Goal: Information Seeking & Learning: Learn about a topic

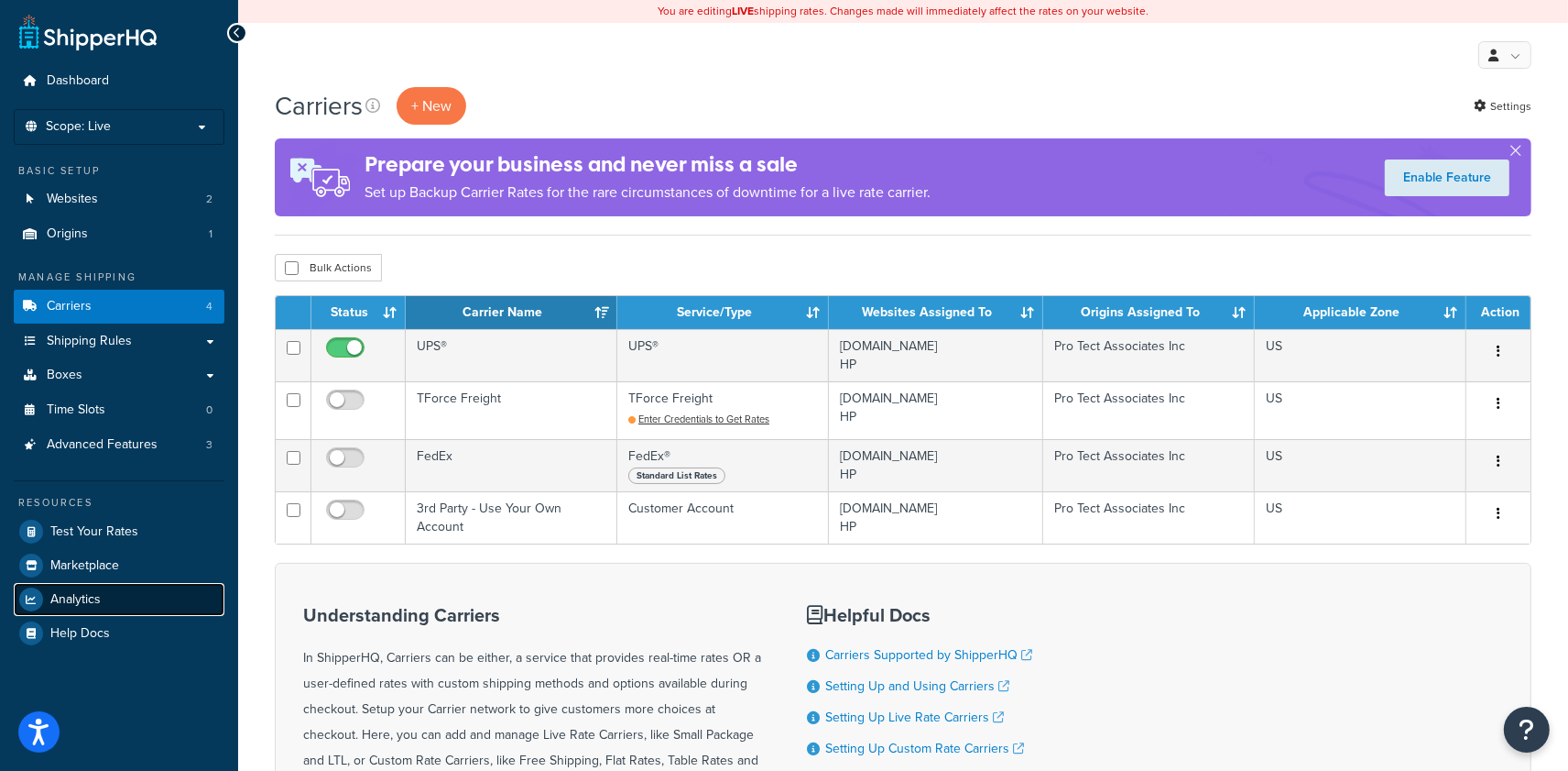
click at [92, 592] on span "Analytics" at bounding box center [75, 600] width 50 height 16
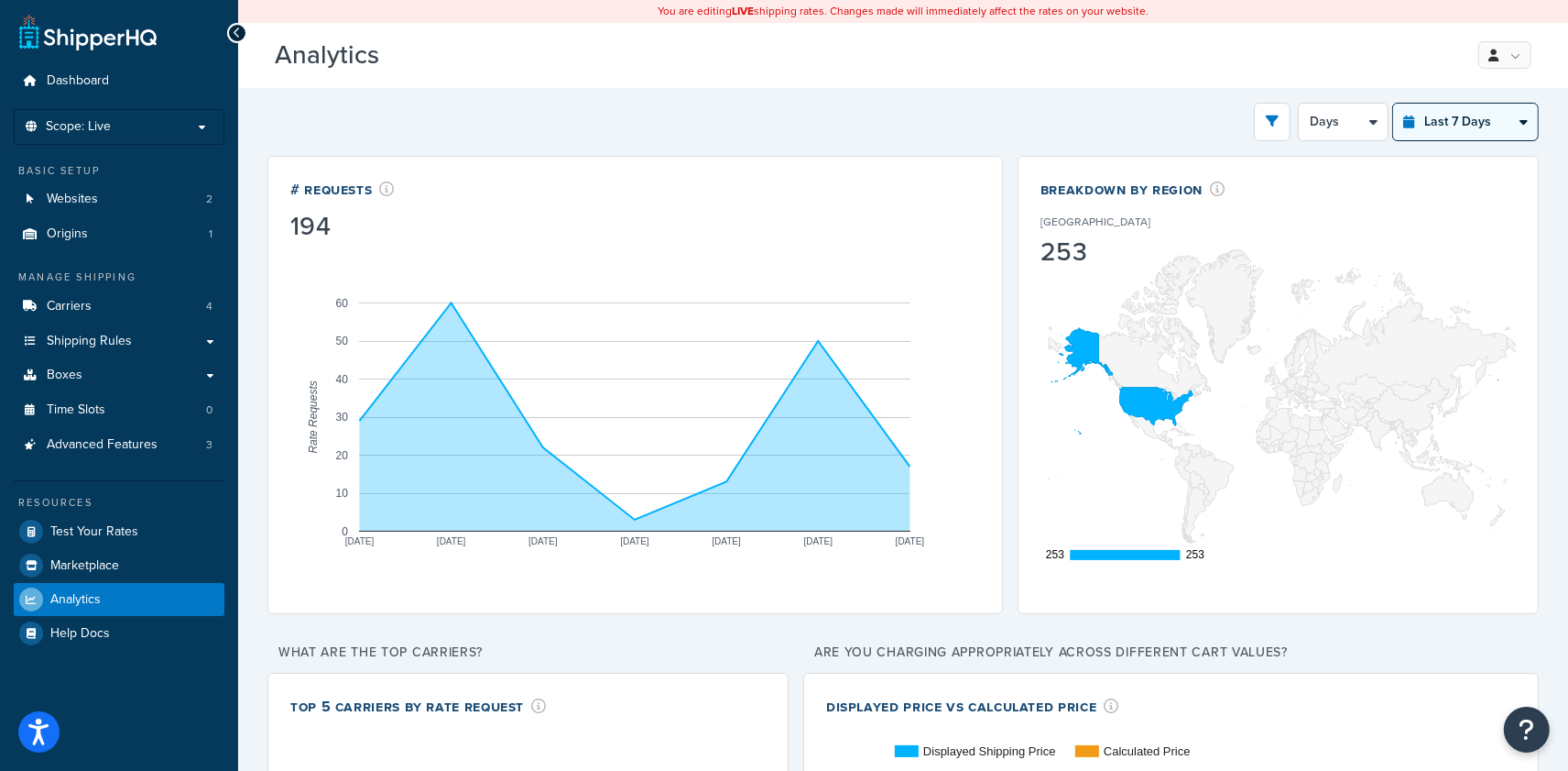
click at [1451, 119] on select "Last 24 Hours Last 7 Days Last 30 Days Last 3 Months Last 6 Months Last 12 Mont…" at bounding box center [1465, 122] width 144 height 37
select select "last_year"
click at [1393, 104] on select "Last 24 Hours Last 7 Days Last 30 Days Last 3 Months Last 6 Months Last 12 Mont…" at bounding box center [1465, 122] width 144 height 37
select select "1M"
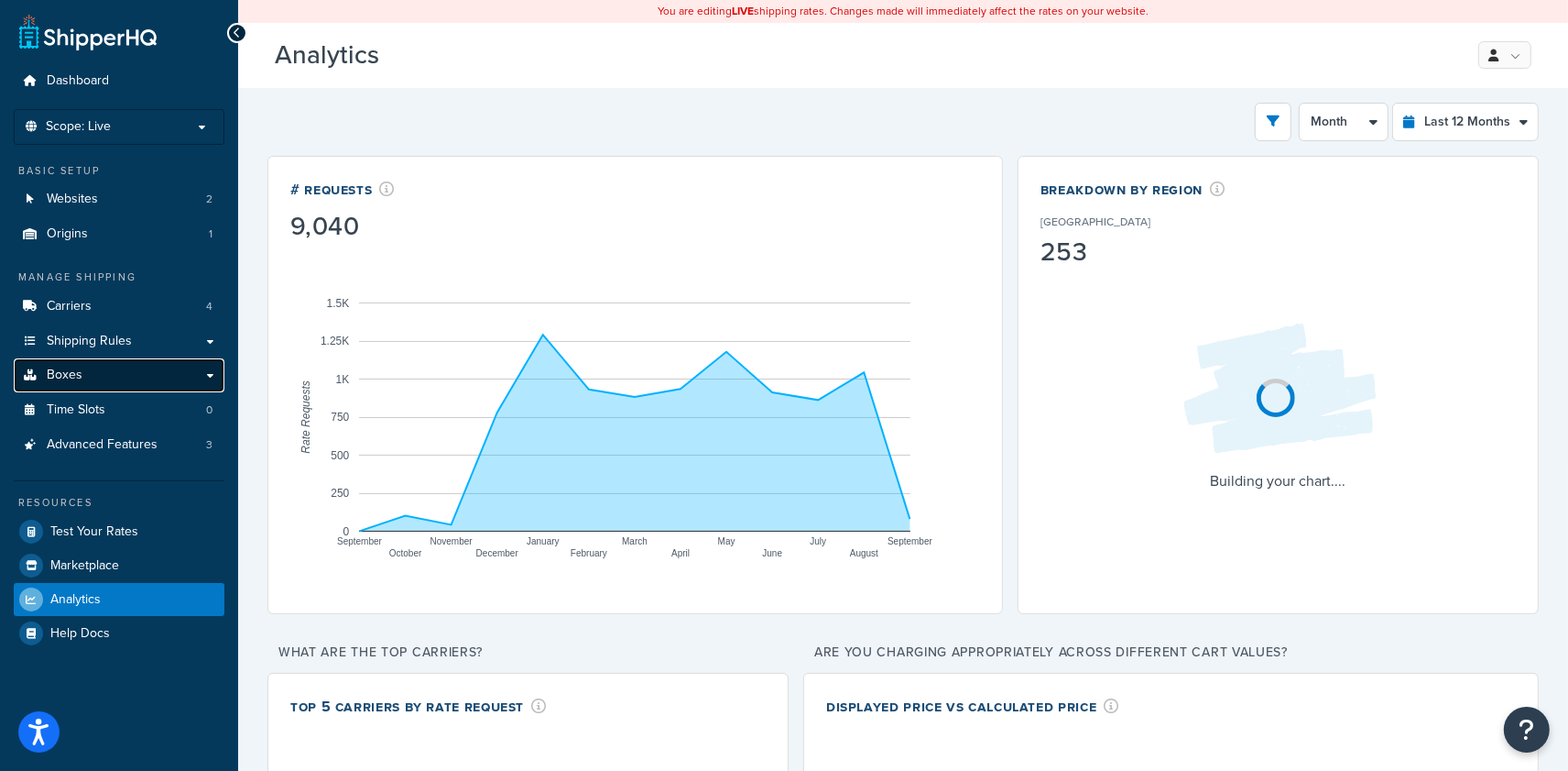
click at [122, 373] on link "Boxes" at bounding box center [119, 375] width 210 height 34
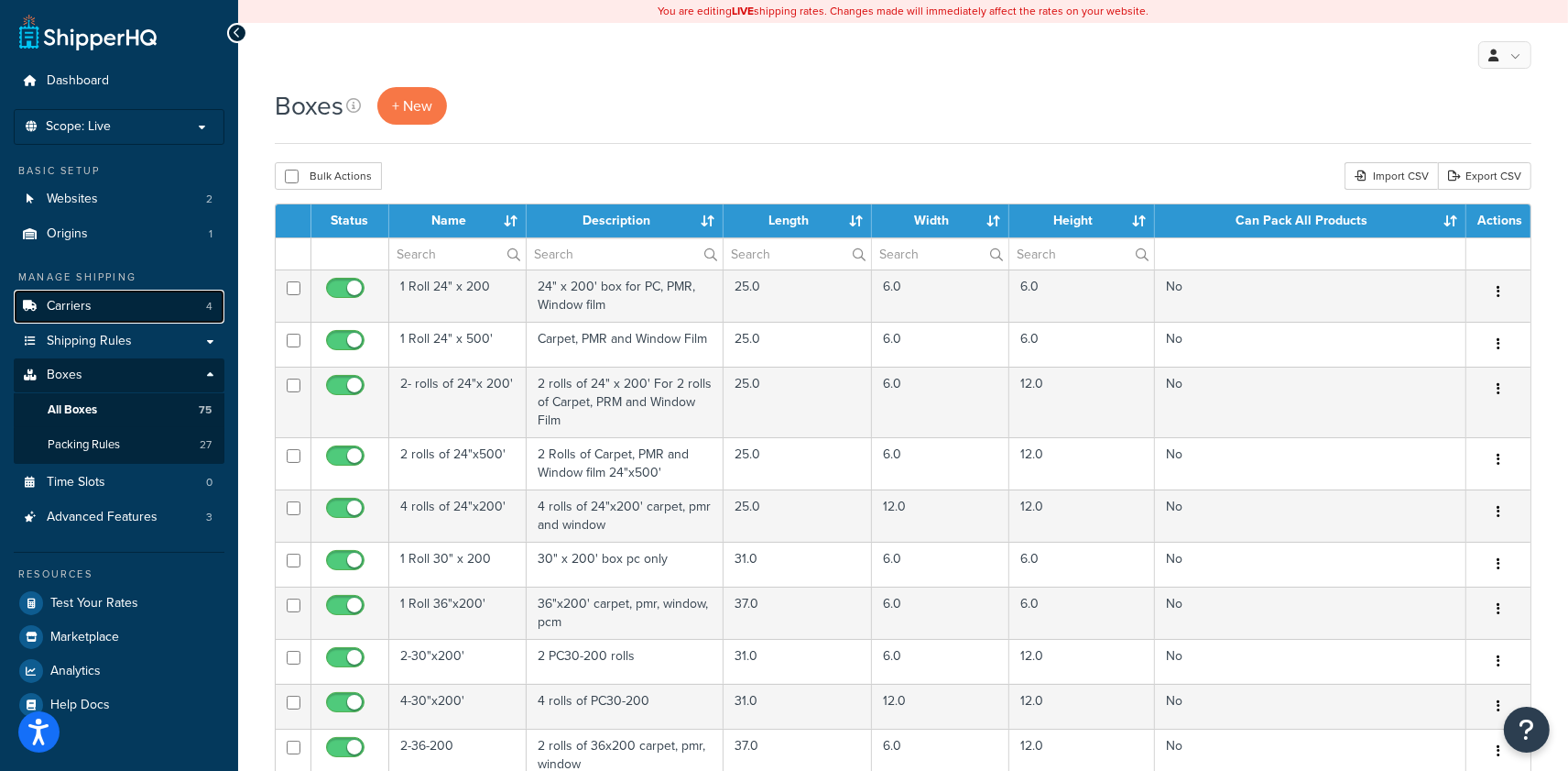
click at [157, 297] on link "Carriers 4" at bounding box center [119, 306] width 210 height 34
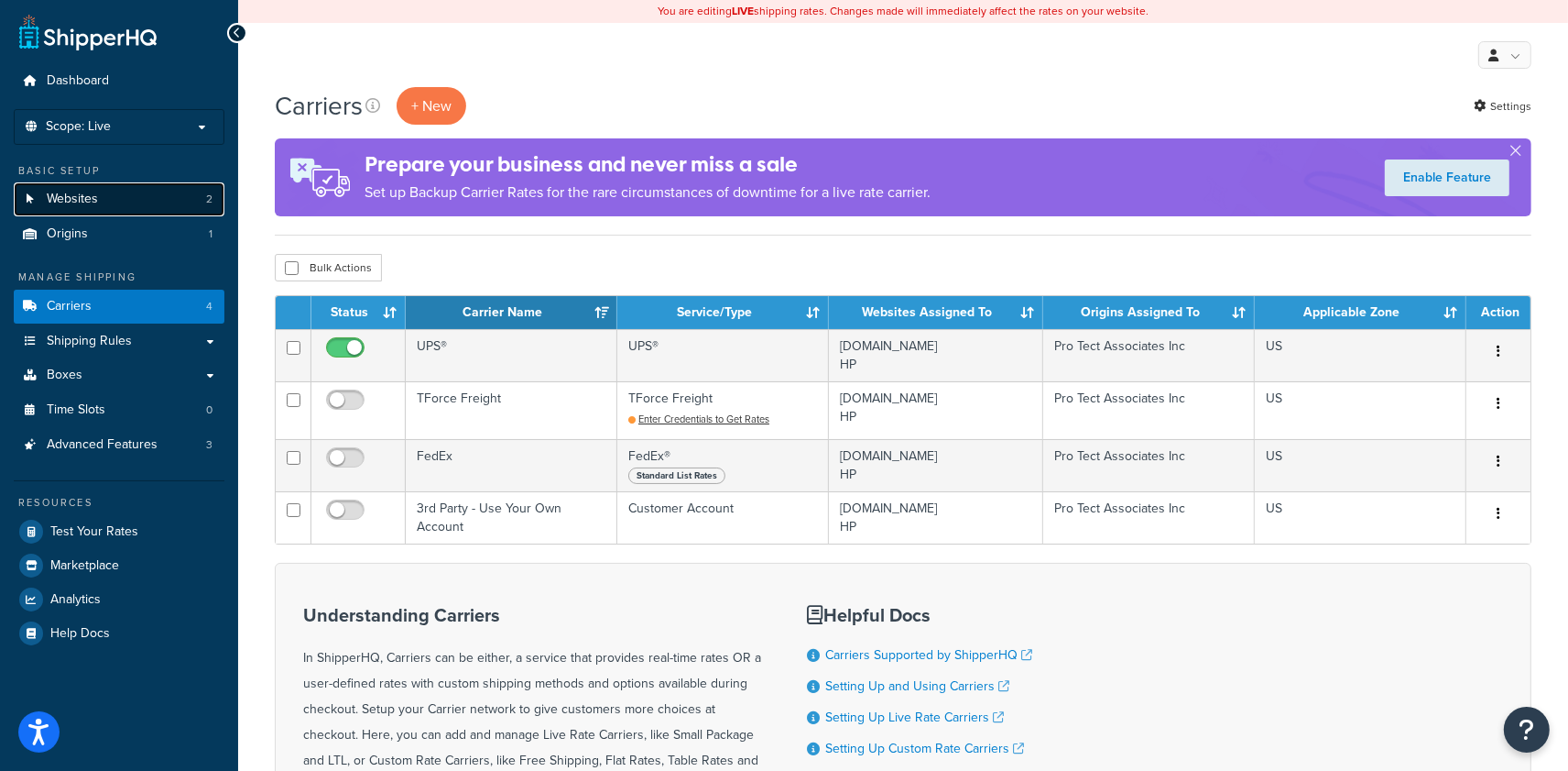
click at [141, 183] on link "Websites 2" at bounding box center [119, 199] width 210 height 34
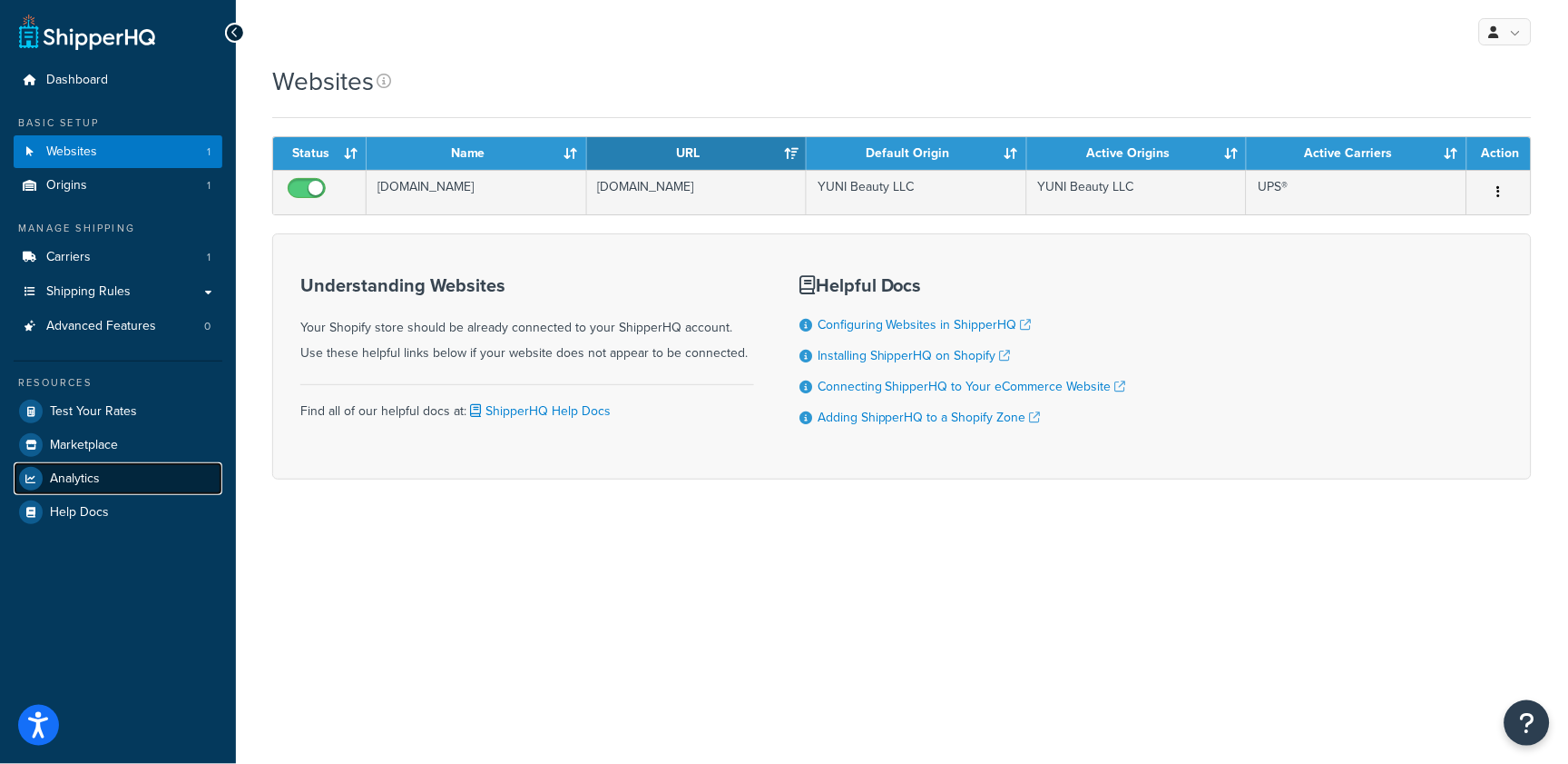
drag, startPoint x: 100, startPoint y: 474, endPoint x: 80, endPoint y: 482, distance: 21.5
click at [98, 475] on link "Analytics" at bounding box center [118, 478] width 208 height 33
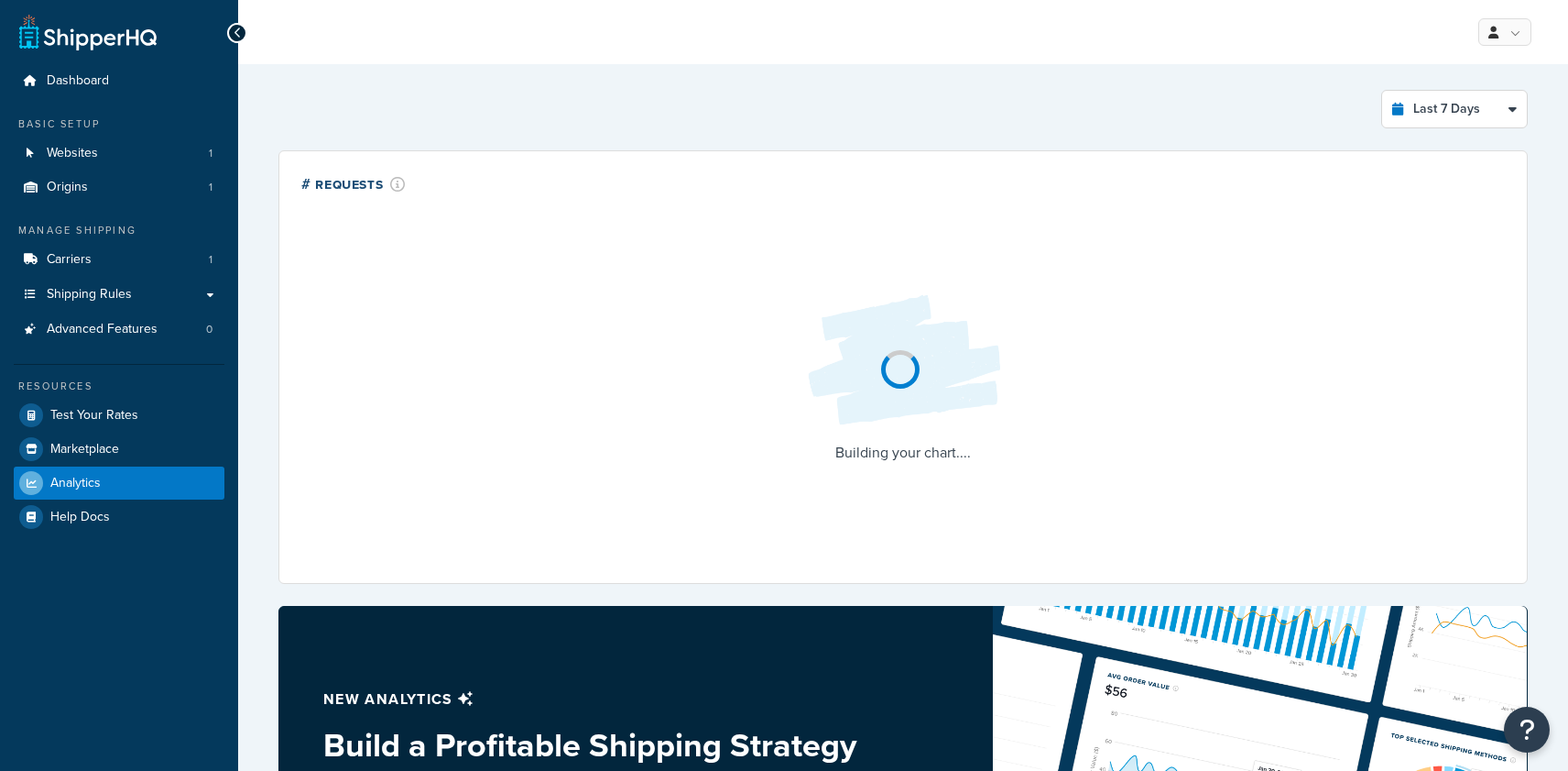
select select "last_7_days"
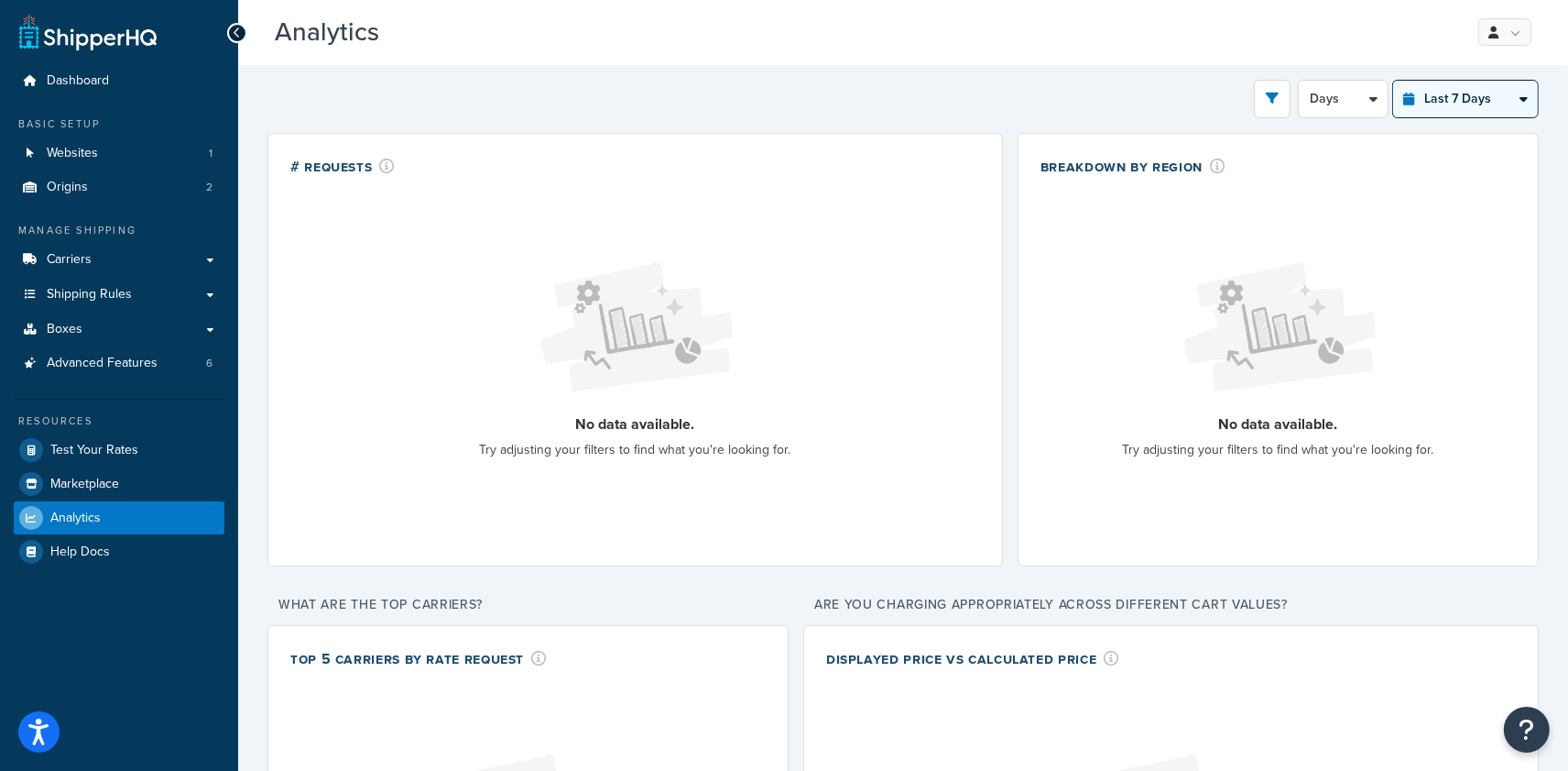
click at [1420, 114] on select "Last 24 Hours Last 7 Days Last 30 Days Last 3 Months Last 6 Months Last 12 Mont…" at bounding box center [1465, 99] width 144 height 37
select select "last_3_months"
click at [1393, 81] on select "Last 24 Hours Last 7 Days Last 30 Days Last 3 Months Last 6 Months Last 12 Mont…" at bounding box center [1465, 99] width 144 height 37
select select "1w"
click at [1440, 99] on select "Last 24 Hours Last 7 Days Last 30 Days Last 3 Months Last 6 Months Last 12 Mont…" at bounding box center [1465, 99] width 144 height 37
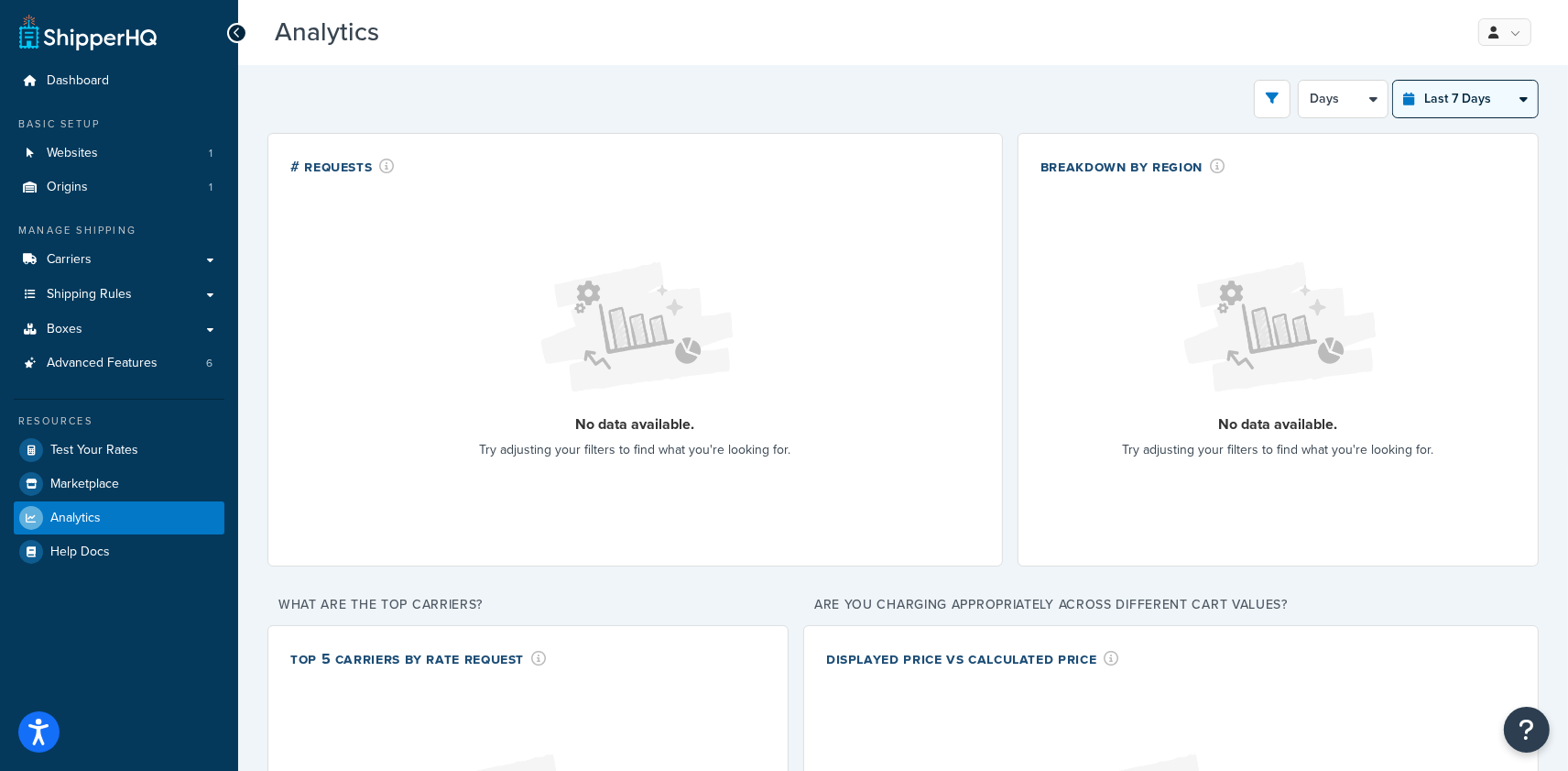
select select "last_year"
click at [1393, 81] on select "Last 24 Hours Last 7 Days Last 30 Days Last 3 Months Last 6 Months Last 12 Mont…" at bounding box center [1465, 99] width 144 height 37
select select "1M"
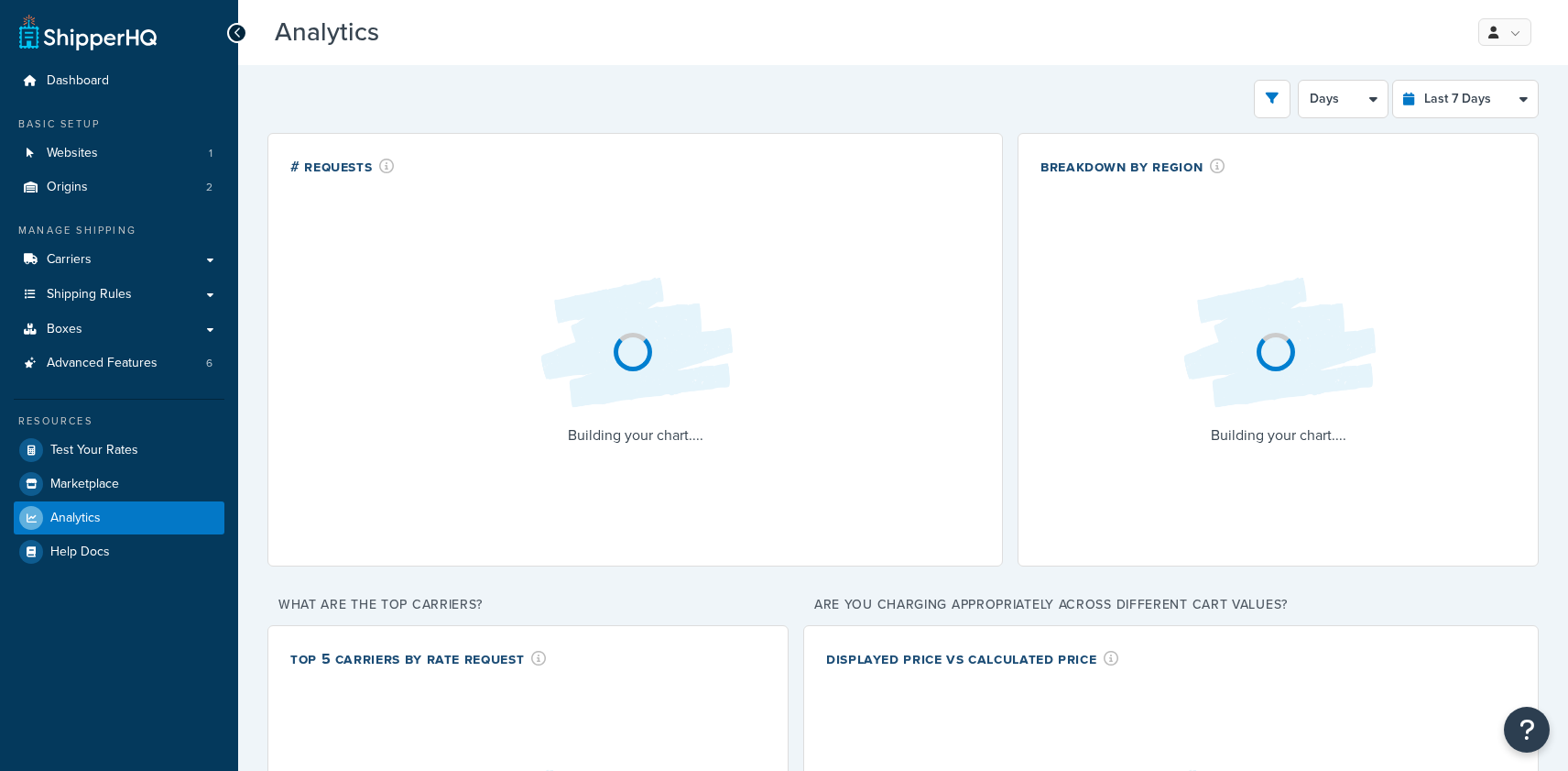
select select "last_7_days"
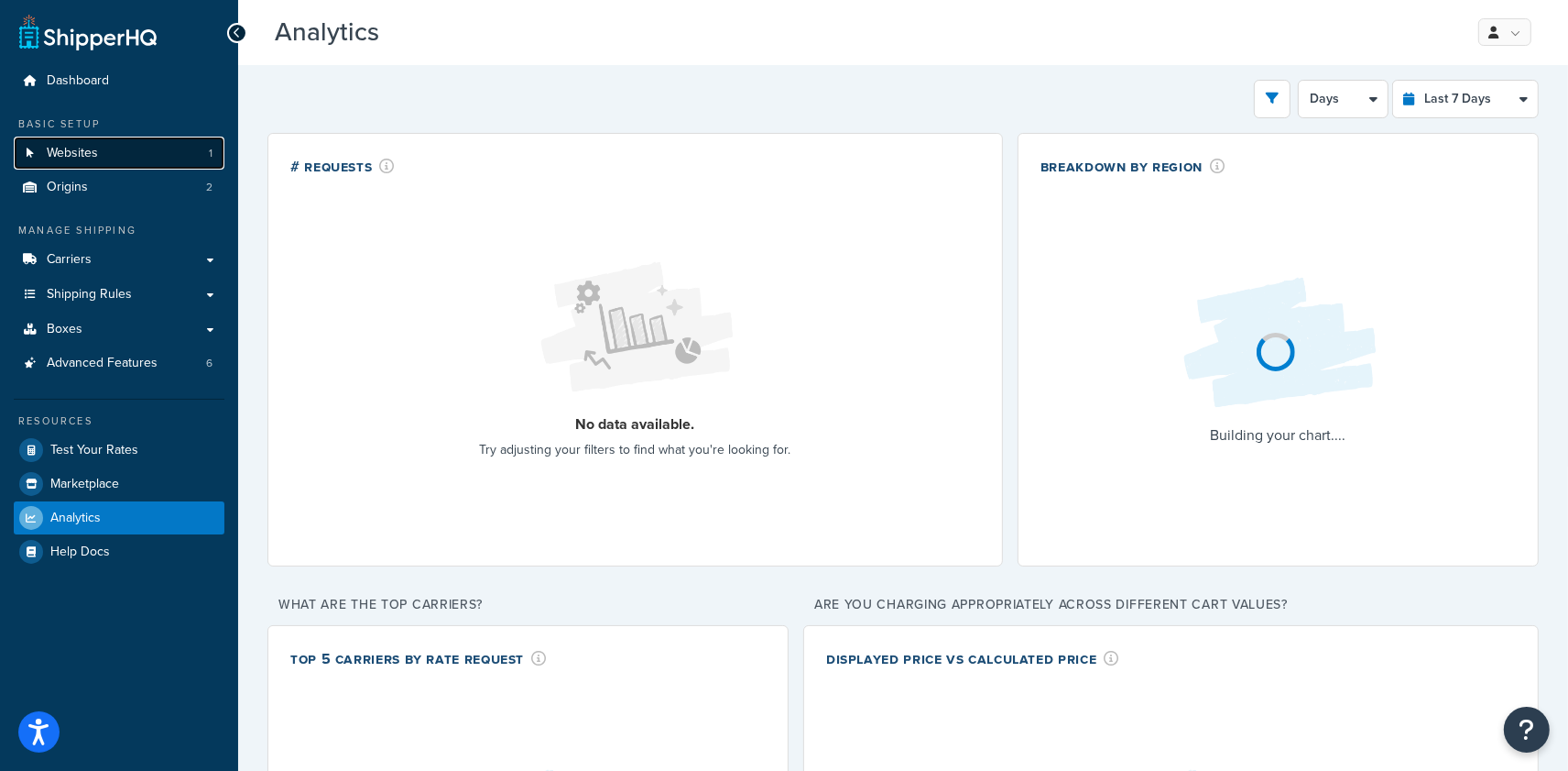
click at [103, 145] on link "Websites 1" at bounding box center [119, 153] width 210 height 34
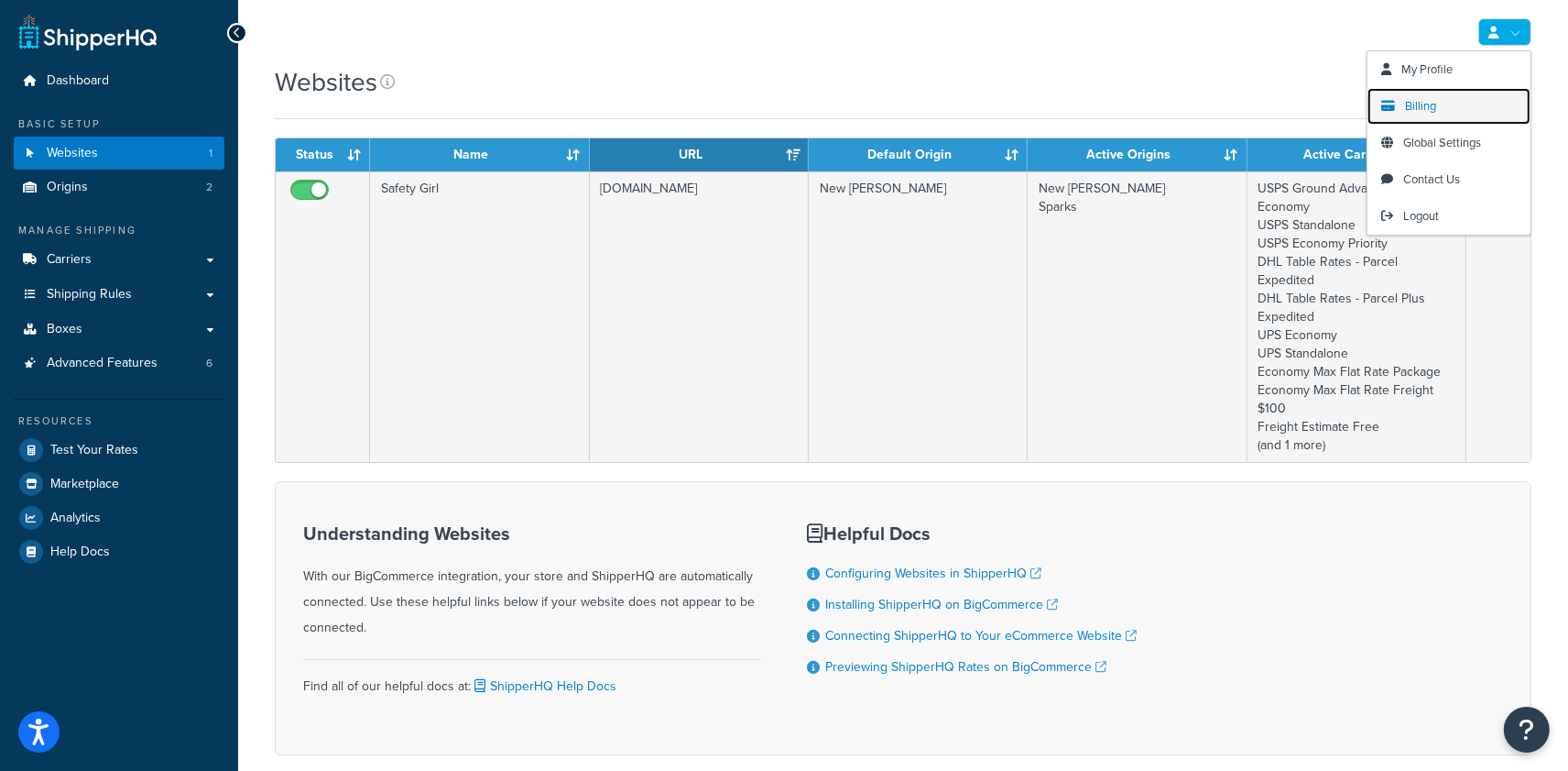
click at [1433, 111] on span "Billing" at bounding box center [1421, 106] width 31 height 18
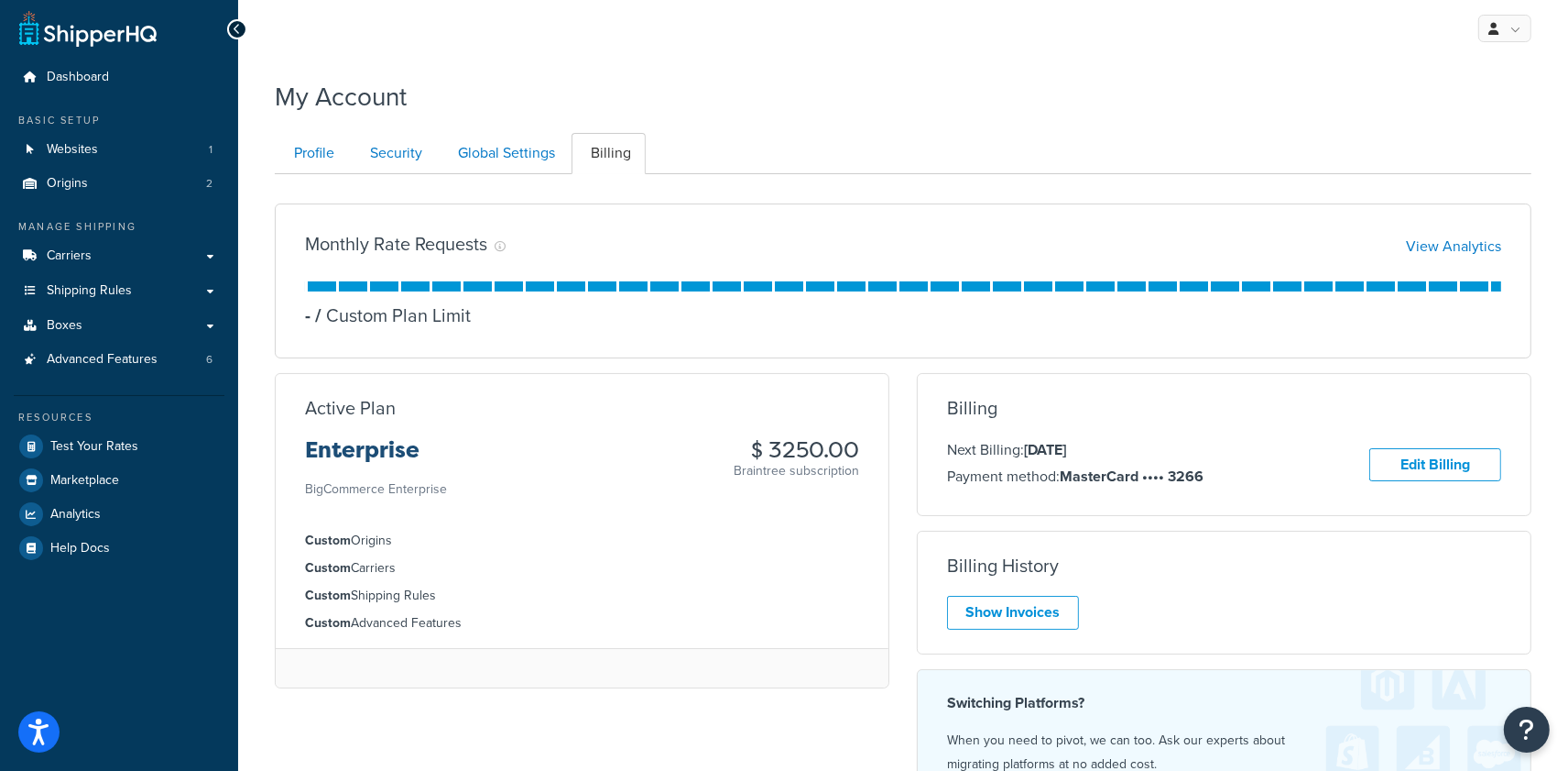
scroll to position [7, 0]
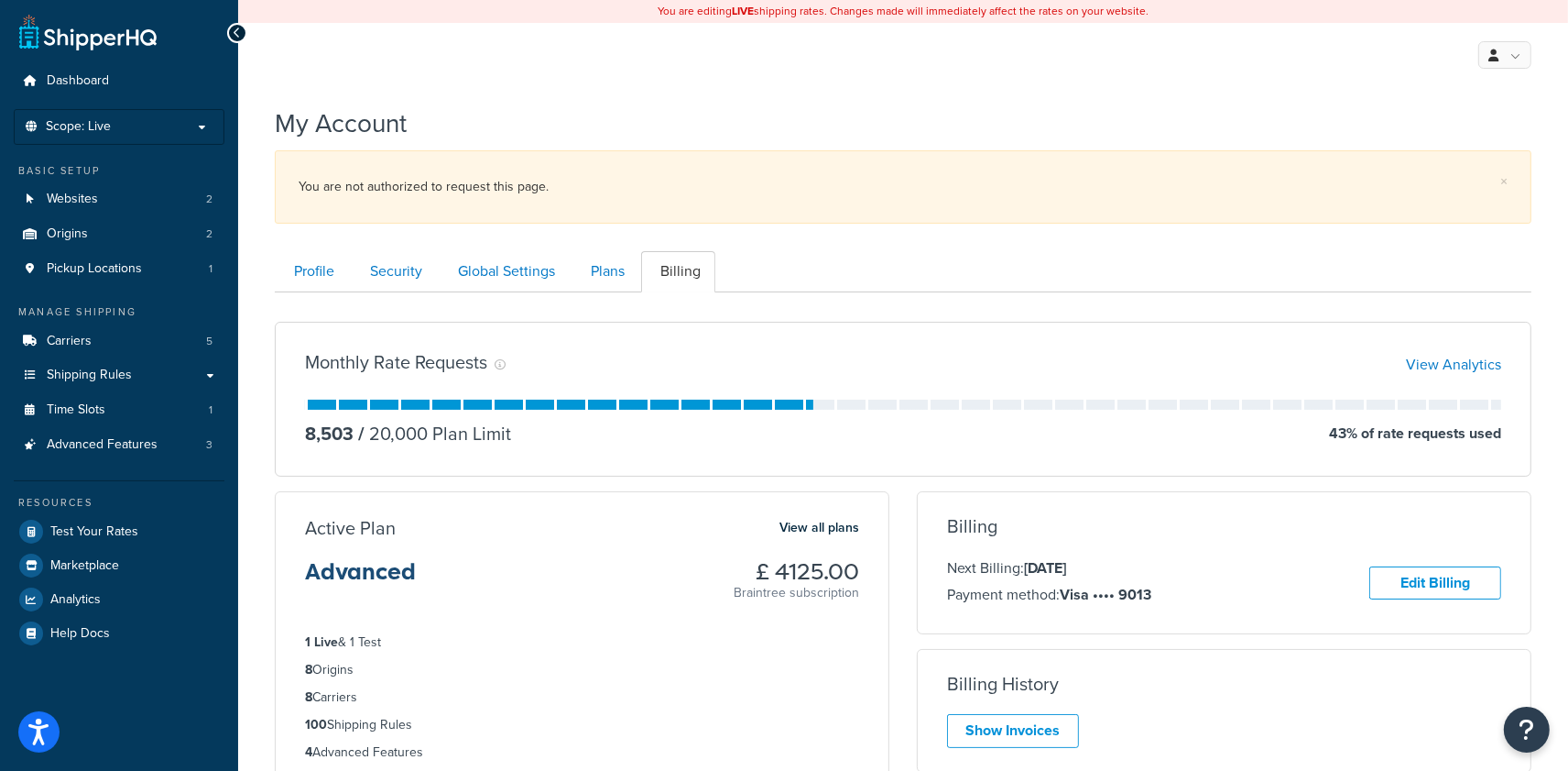
scroll to position [69, 0]
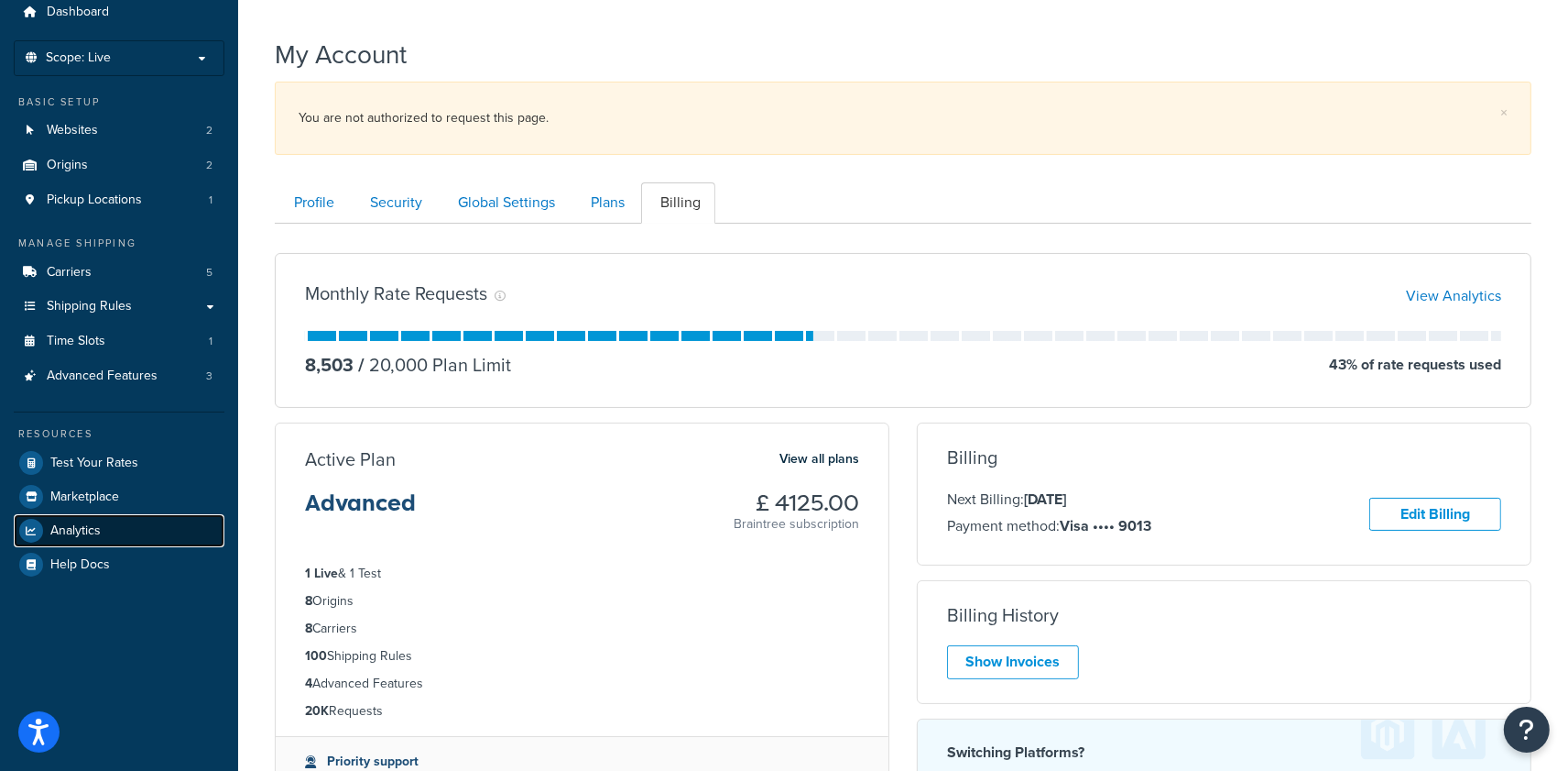
click at [142, 532] on link "Analytics" at bounding box center [119, 531] width 210 height 33
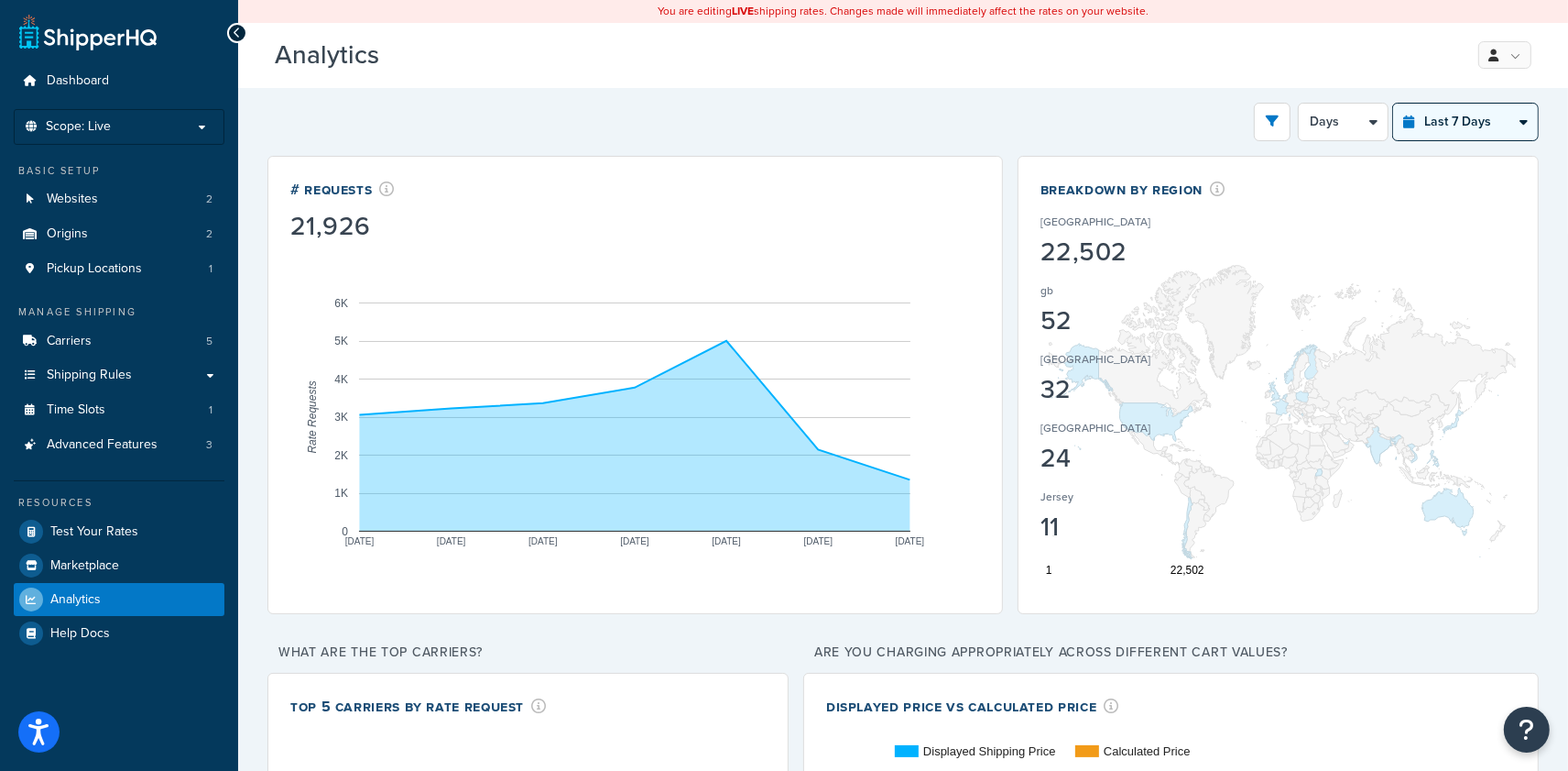
click at [1464, 126] on select "Last 24 Hours Last 7 Days Last 30 Days Last 3 Months Last 6 Months Last 12 Mont…" at bounding box center [1465, 122] width 144 height 37
click at [1485, 127] on select "Last 24 Hours Last 7 Days Last 30 Days Last 3 Months Last 6 Months Last 12 Mont…" at bounding box center [1465, 122] width 144 height 37
select select "last_3_months"
click at [1393, 104] on select "Last 24 Hours Last 7 Days Last 30 Days Last 3 Months Last 6 Months Last 12 Mont…" at bounding box center [1465, 122] width 144 height 37
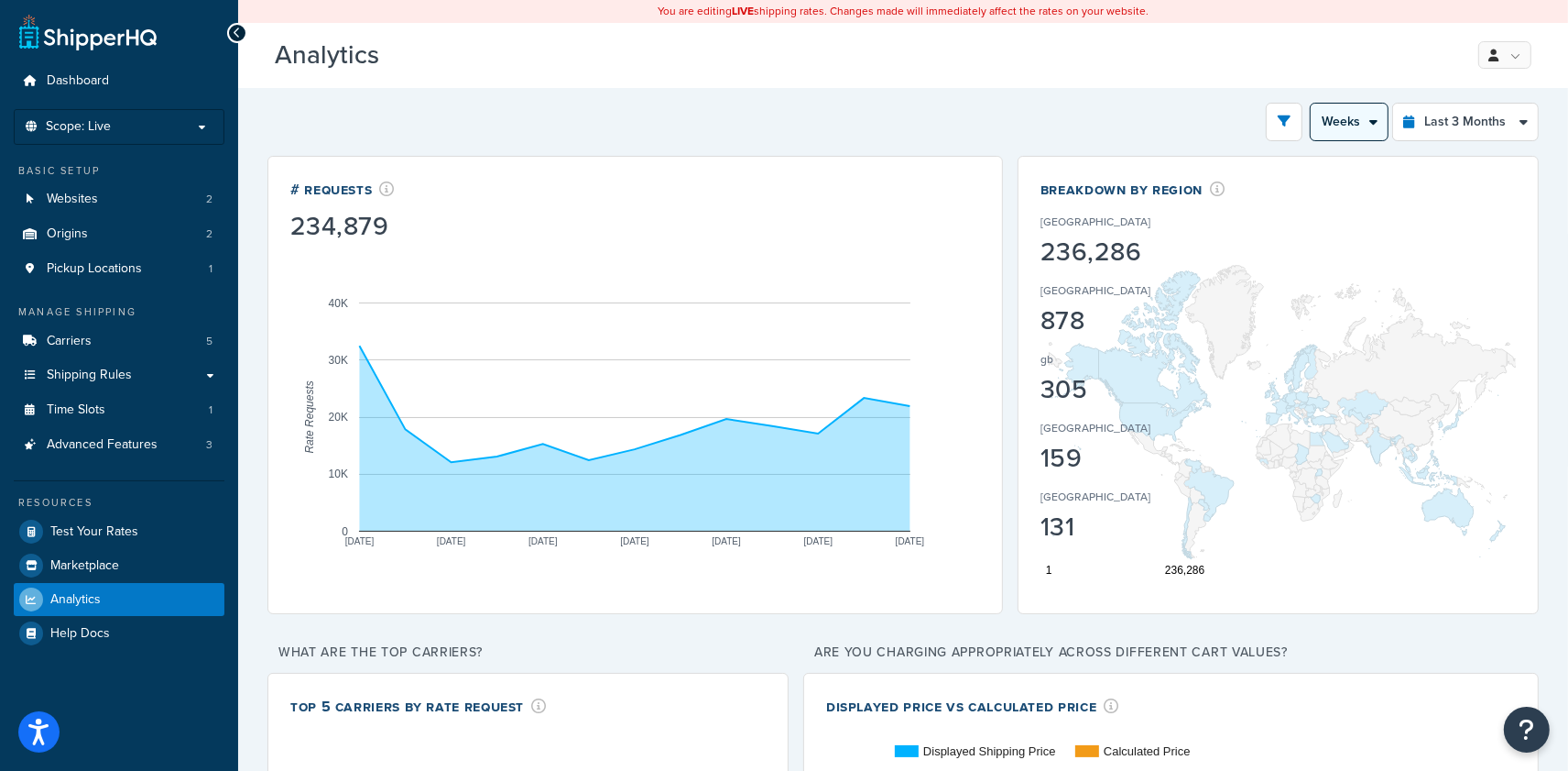
click at [1343, 126] on select "Month Weeks" at bounding box center [1348, 122] width 77 height 37
select select "1M"
click at [1311, 104] on select "Month Weeks" at bounding box center [1348, 122] width 77 height 37
